Goal: Transaction & Acquisition: Purchase product/service

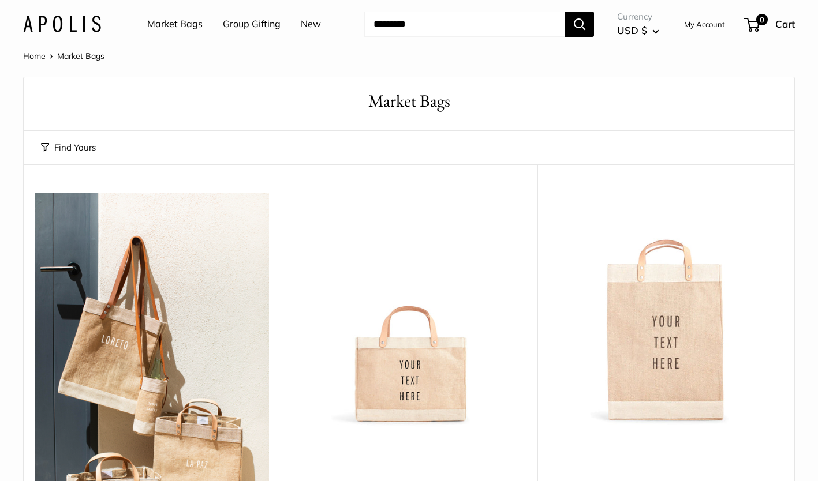
click at [712, 27] on link "My Account" at bounding box center [704, 24] width 41 height 14
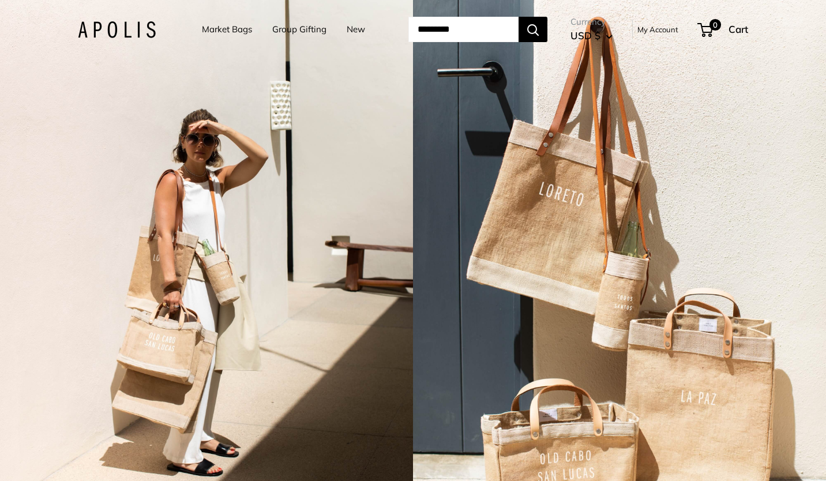
click at [671, 31] on link "My Account" at bounding box center [658, 30] width 41 height 14
click at [664, 25] on link "My Account" at bounding box center [658, 30] width 41 height 14
click at [224, 34] on link "Market Bags" at bounding box center [227, 29] width 50 height 16
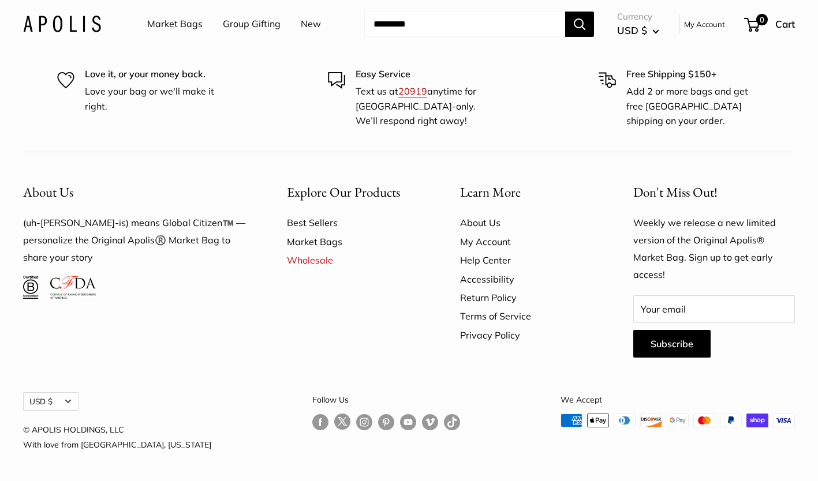
scroll to position [3221, 0]
click at [166, 18] on link "Market Bags" at bounding box center [174, 24] width 55 height 17
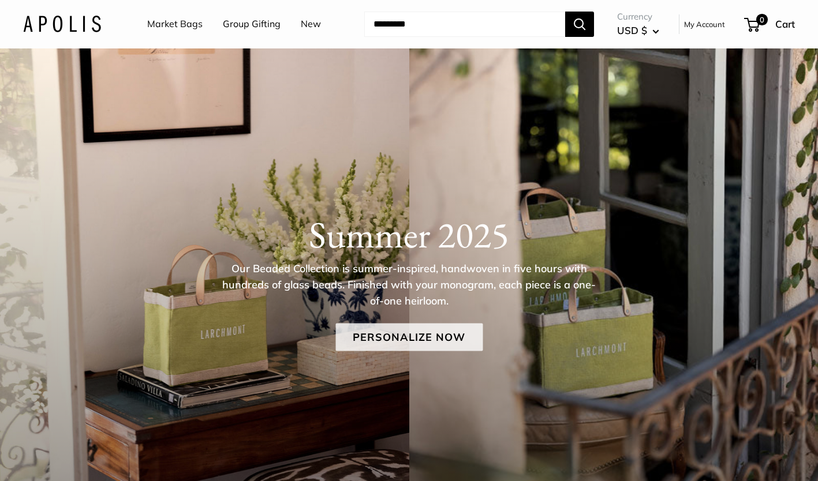
click at [407, 345] on link "Personalize Now" at bounding box center [408, 338] width 147 height 28
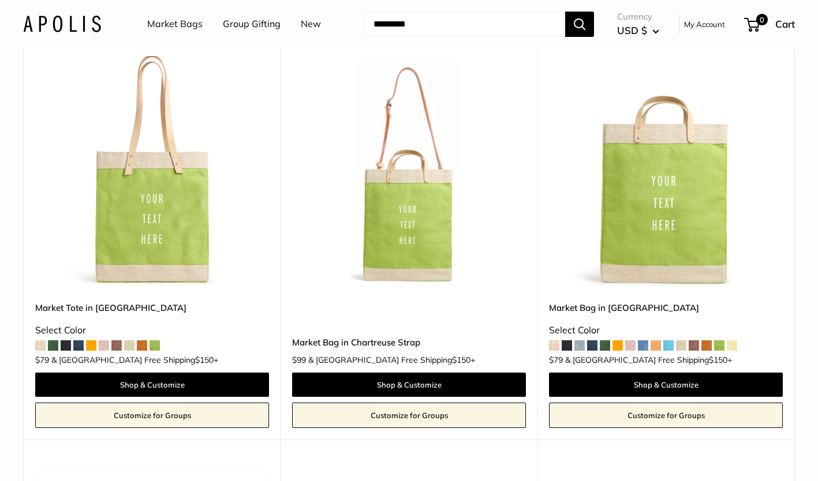
scroll to position [558, 0]
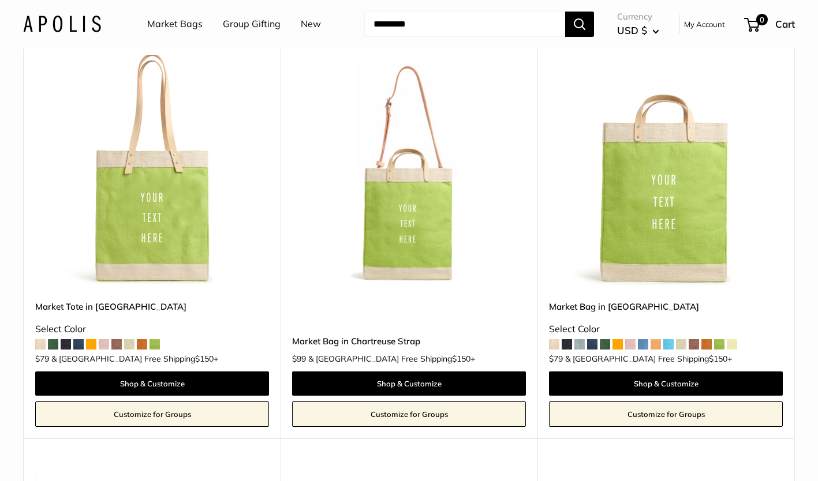
click at [629, 342] on span at bounding box center [630, 344] width 10 height 10
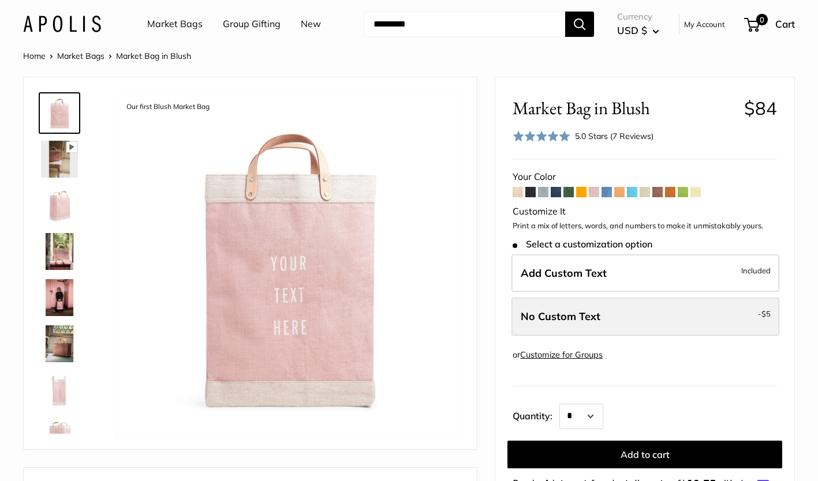
click at [651, 313] on label "No Custom Text - $5" at bounding box center [645, 317] width 268 height 38
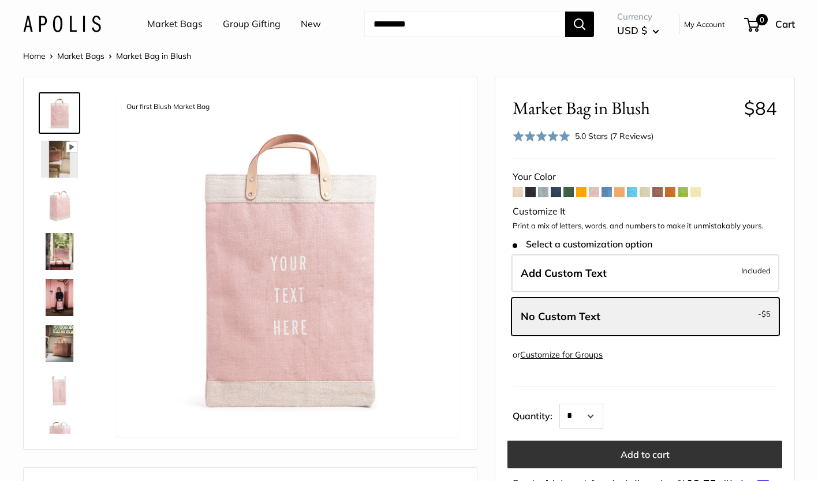
click at [547, 455] on button "Add to cart" at bounding box center [644, 455] width 275 height 28
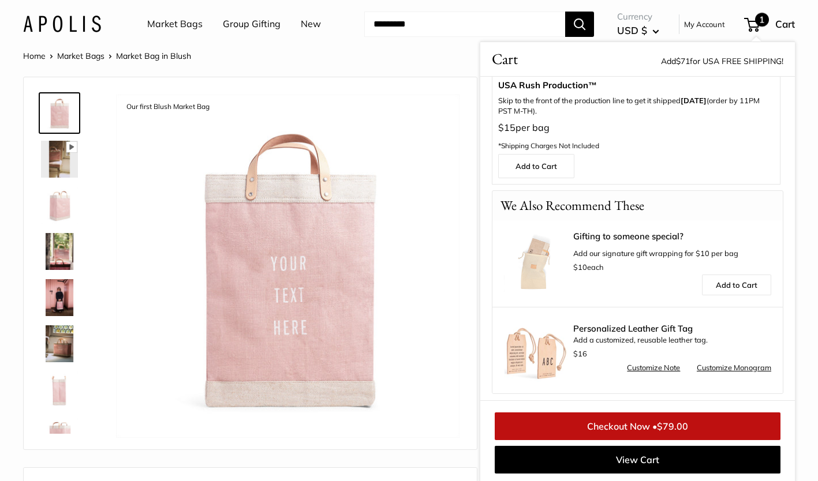
scroll to position [123, 0]
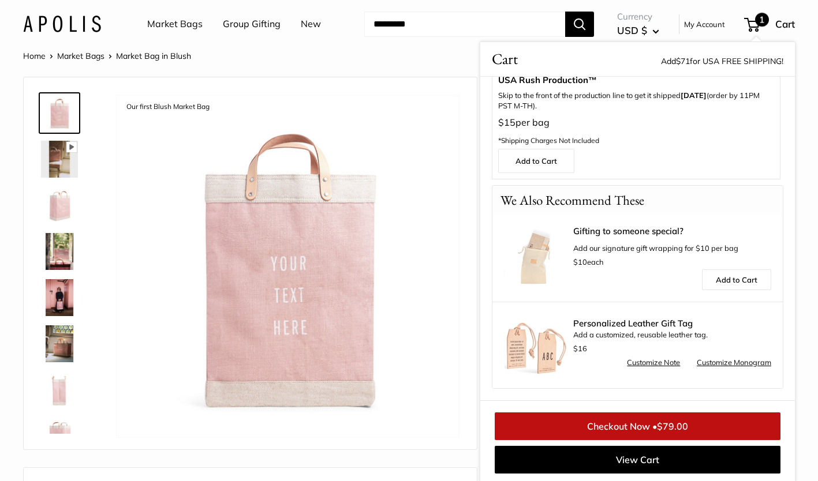
click at [524, 422] on link "Checkout Now • $79.00" at bounding box center [637, 427] width 286 height 28
